Goal: Transaction & Acquisition: Purchase product/service

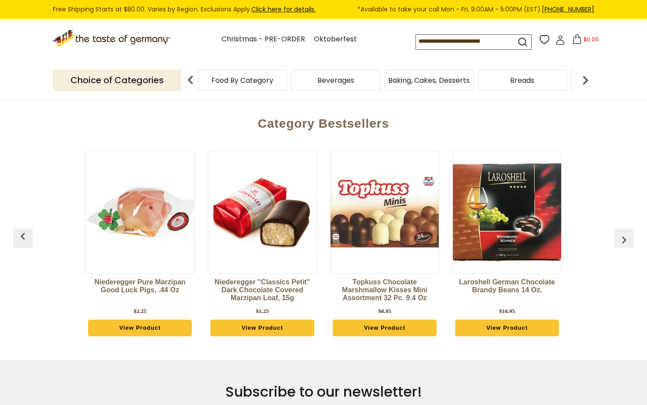
scroll to position [353, 0]
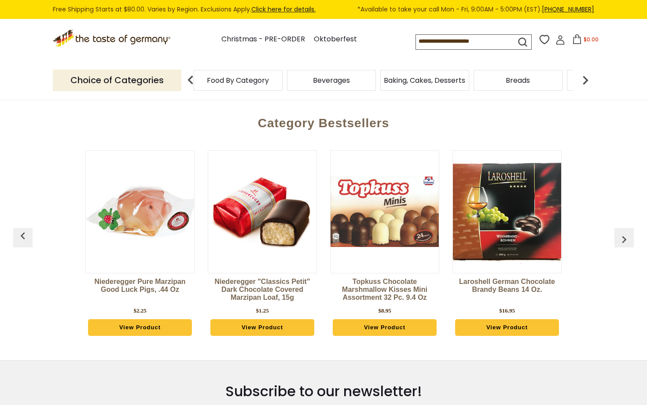
click at [283, 90] on div "Baking, Cakes, Desserts" at bounding box center [238, 80] width 89 height 21
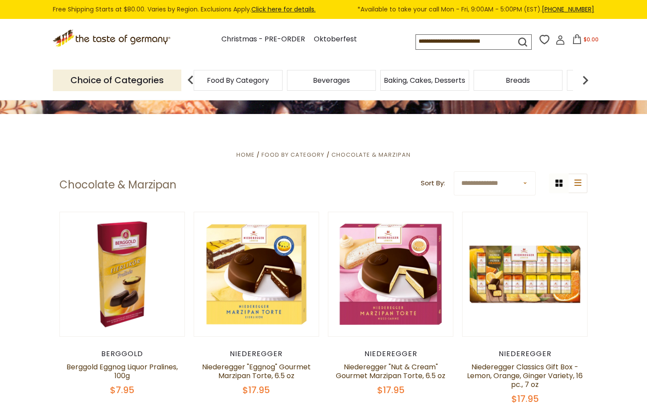
scroll to position [0, 0]
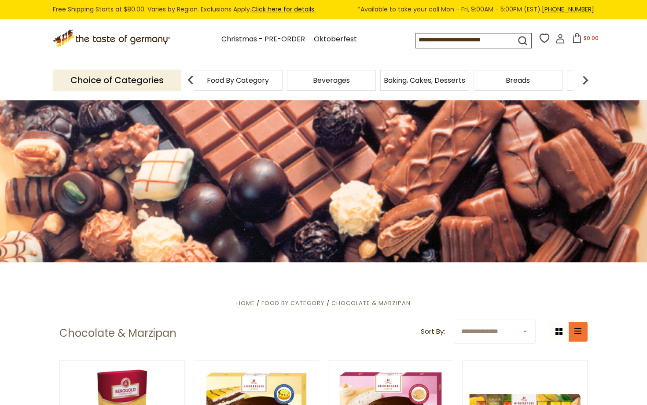
click at [579, 339] on button "list icon" at bounding box center [578, 332] width 20 height 20
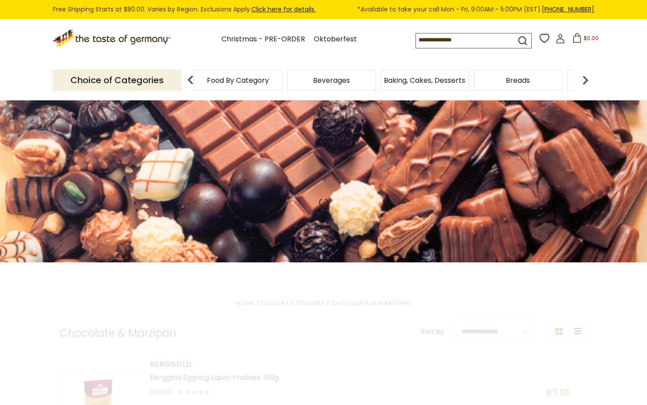
scroll to position [128, 0]
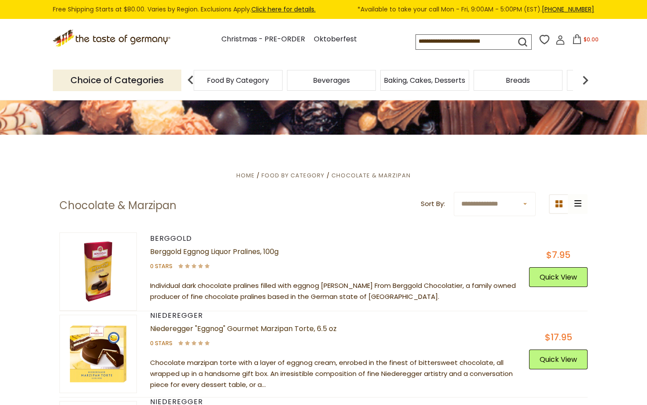
click at [525, 199] on select "**********" at bounding box center [495, 204] width 82 height 24
select select "********"
click at [454, 192] on select "**********" at bounding box center [495, 204] width 82 height 24
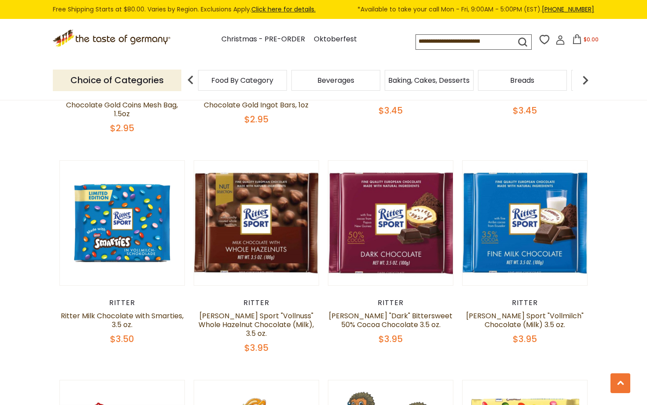
scroll to position [1074, 0]
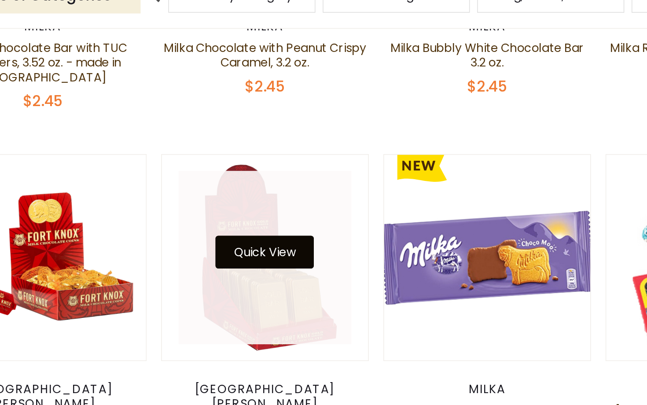
click at [245, 228] on button "Quick View" at bounding box center [256, 235] width 59 height 20
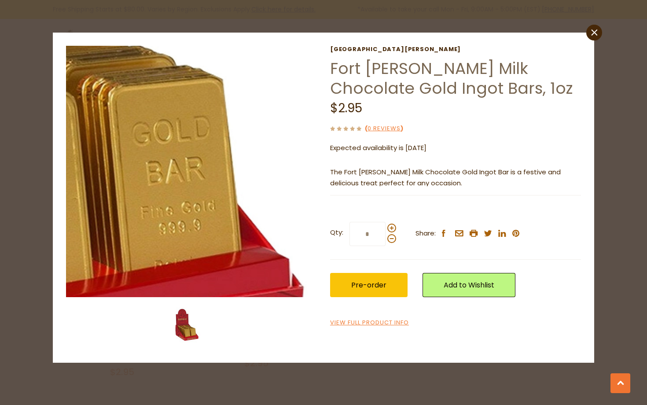
click at [270, 242] on img at bounding box center [191, 171] width 251 height 251
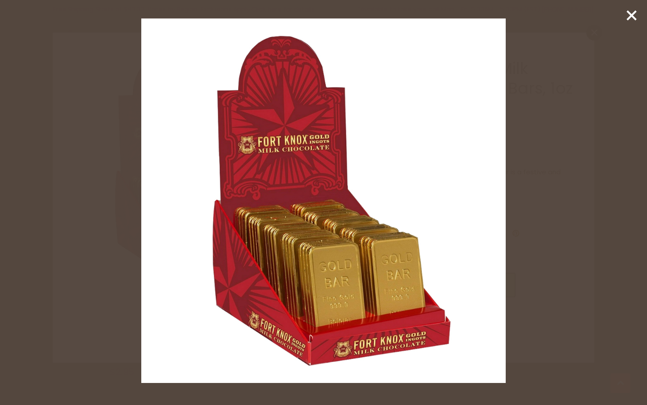
click at [638, 18] on div at bounding box center [323, 202] width 647 height 405
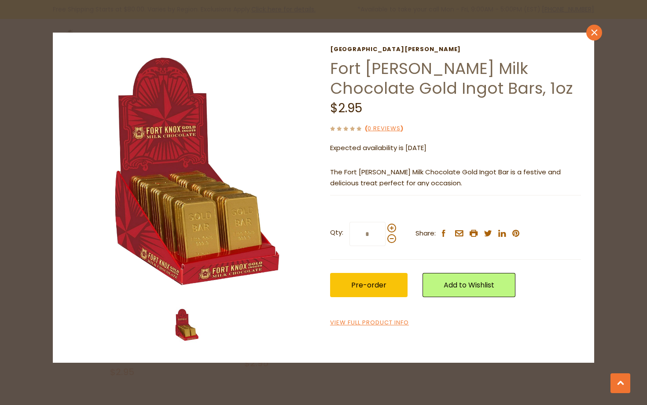
click at [596, 38] on link "close" at bounding box center [595, 33] width 16 height 16
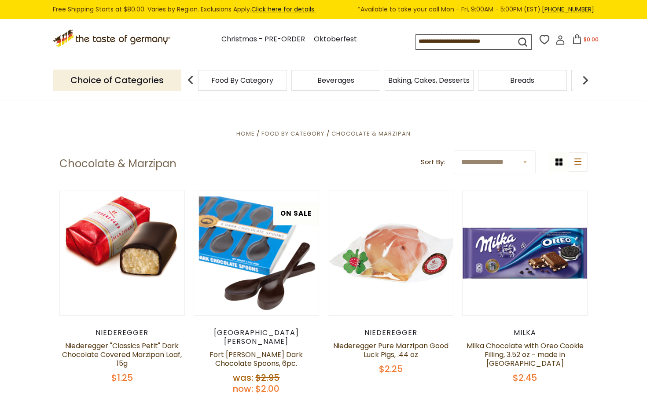
scroll to position [177, 0]
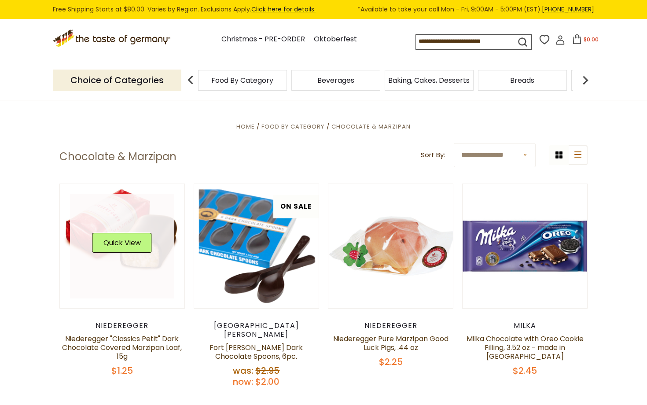
click at [83, 210] on link at bounding box center [122, 246] width 105 height 105
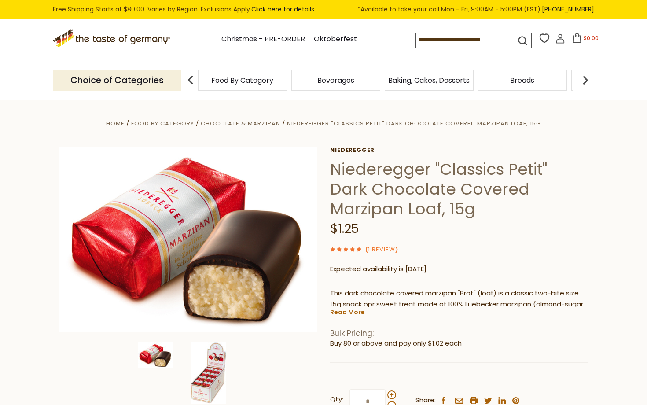
click at [200, 384] on img at bounding box center [208, 373] width 35 height 61
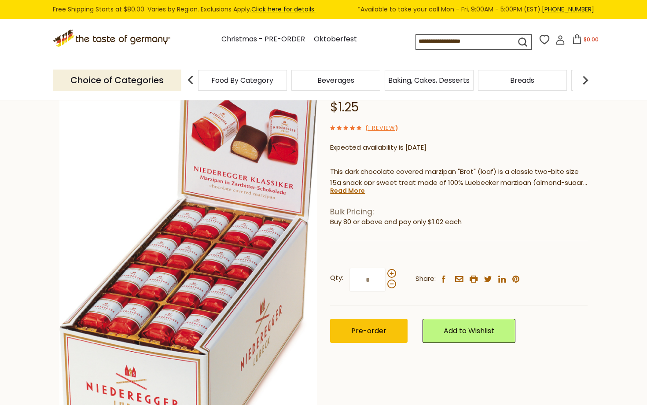
scroll to position [211, 0]
